Goal: Information Seeking & Learning: Learn about a topic

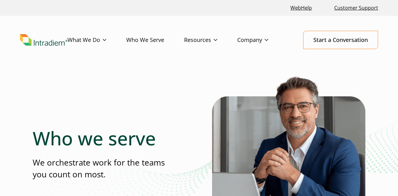
click at [161, 53] on header "Menu What We Do Platform Who We Serve Resources Blog Events & Webinars News Suc…" at bounding box center [199, 45] width 398 height 58
click at [250, 77] on img at bounding box center [288, 161] width 153 height 175
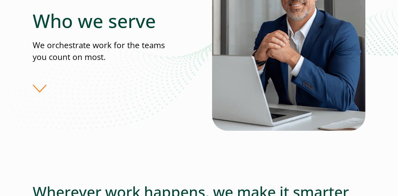
scroll to position [123, 0]
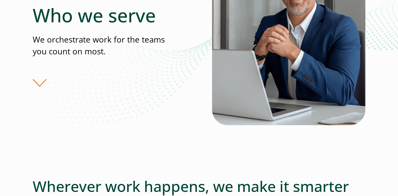
click at [11, 54] on div "Who we serve We orchestrate work for the teams you count on most." at bounding box center [199, 45] width 398 height 189
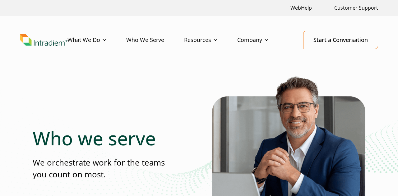
click at [189, 77] on div "Who we serve We orchestrate work for the teams you count on most." at bounding box center [199, 168] width 333 height 189
click at [10, 114] on div "Who we serve We orchestrate work for the teams you count on most." at bounding box center [199, 168] width 398 height 189
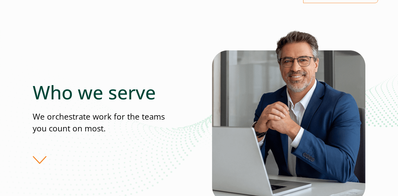
scroll to position [53, 0]
